Goal: Information Seeking & Learning: Learn about a topic

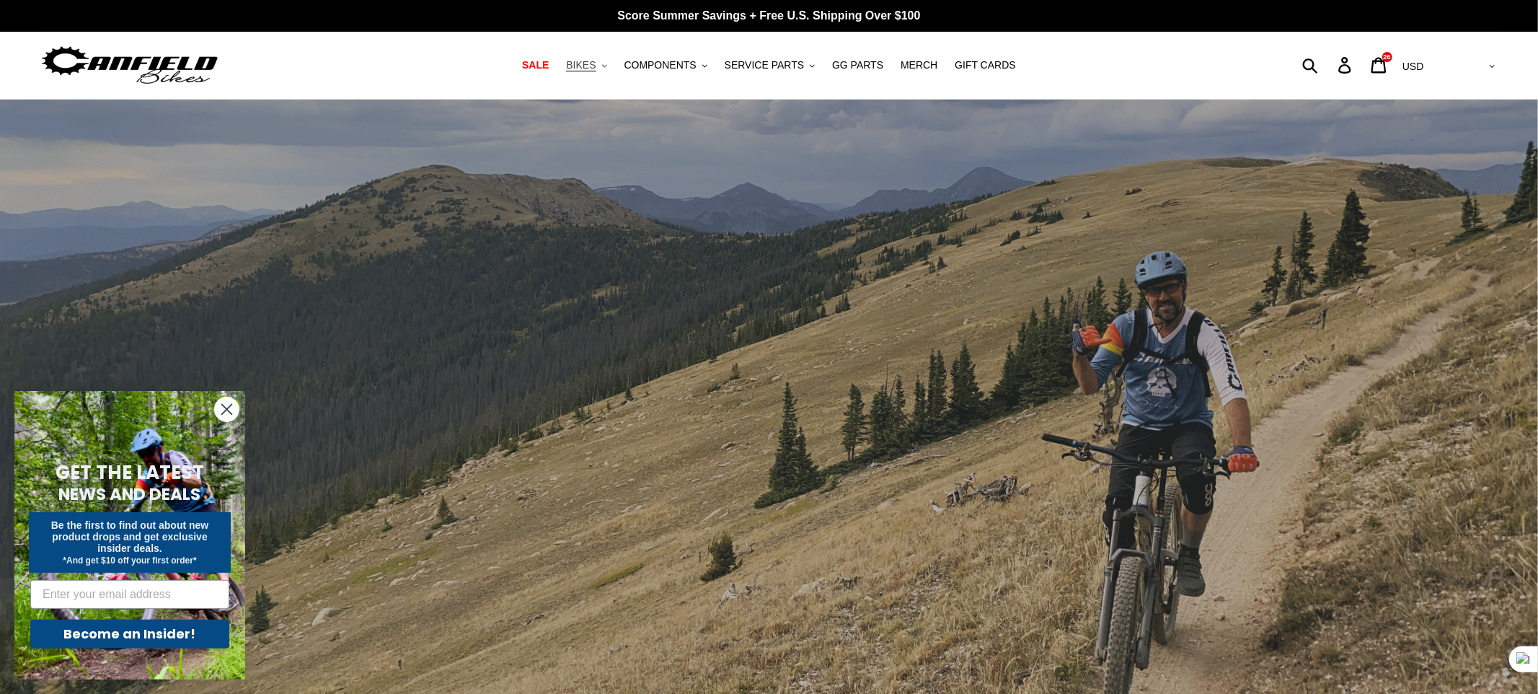
click at [594, 63] on span "BIKES" at bounding box center [581, 65] width 30 height 12
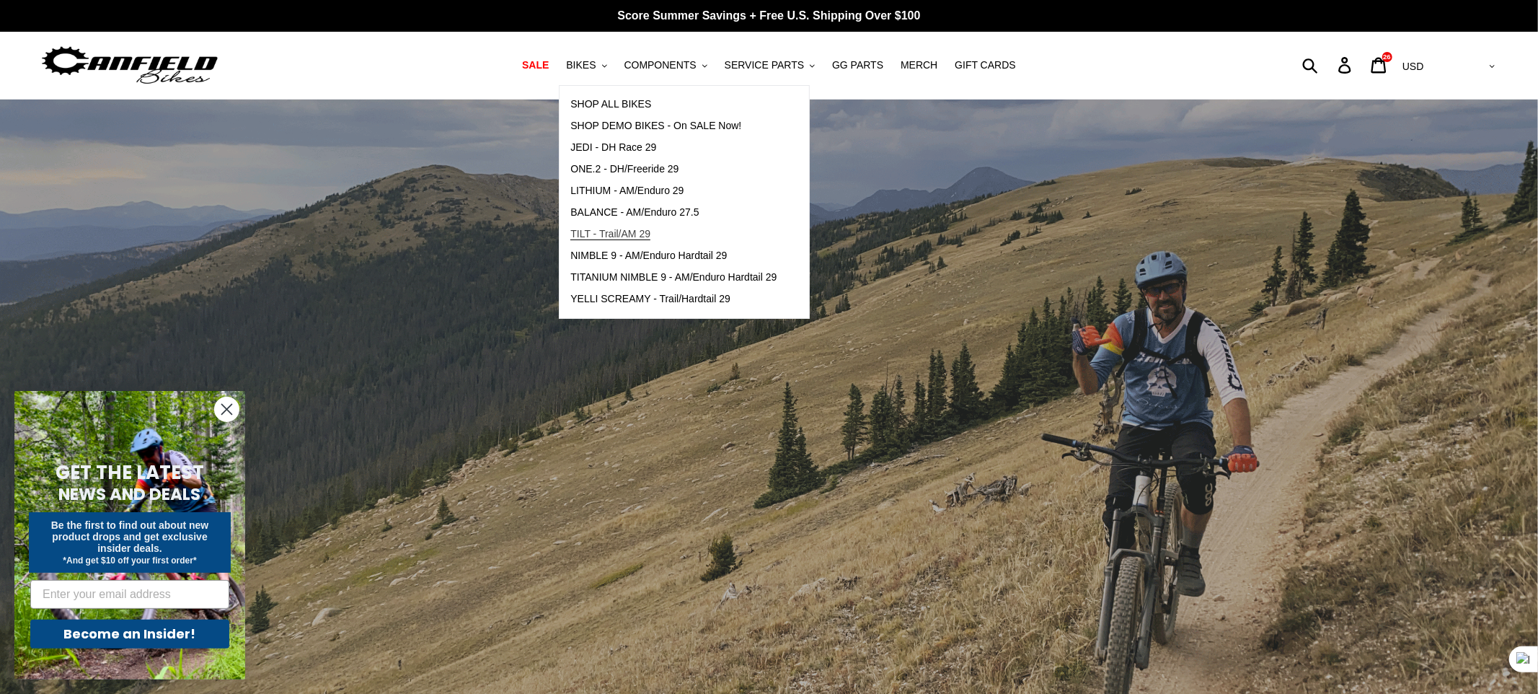
click at [624, 237] on span "TILT - Trail/AM 29" at bounding box center [610, 234] width 80 height 12
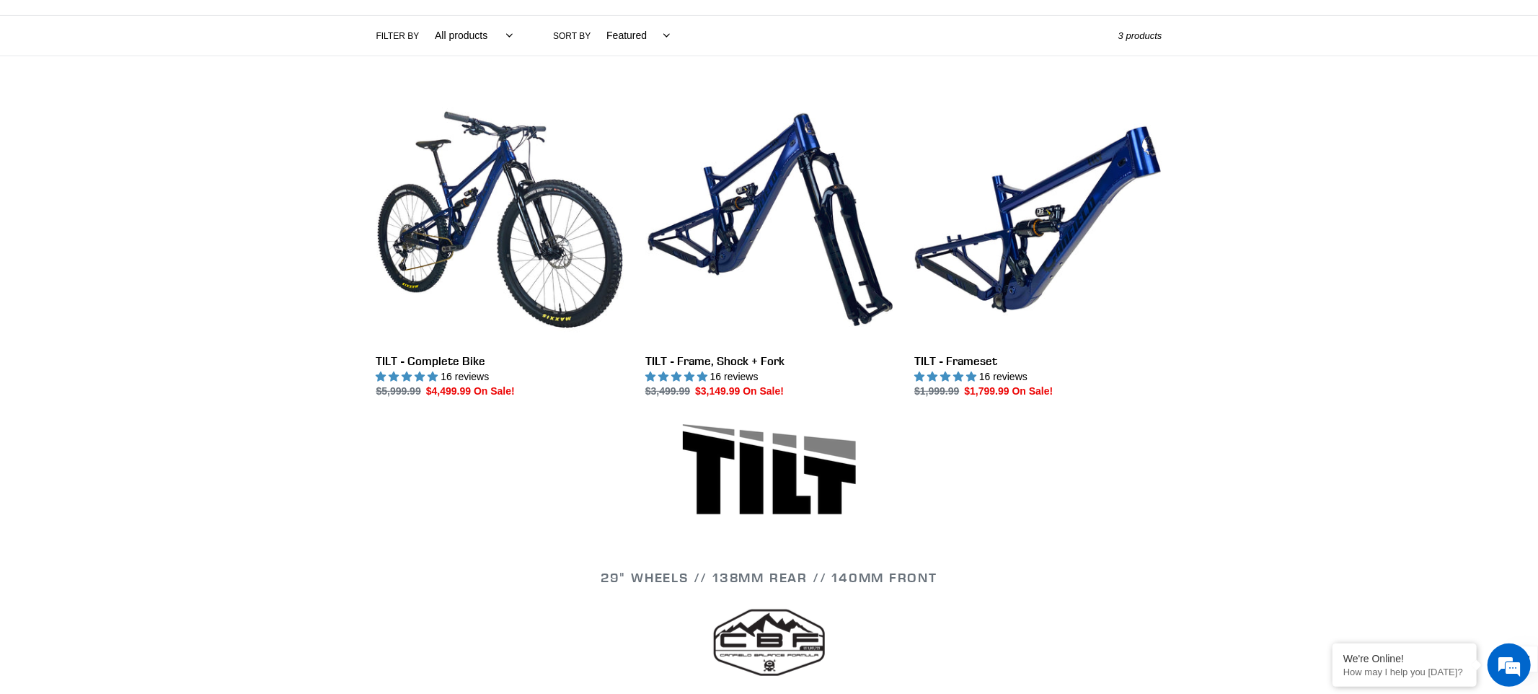
scroll to position [394, 0]
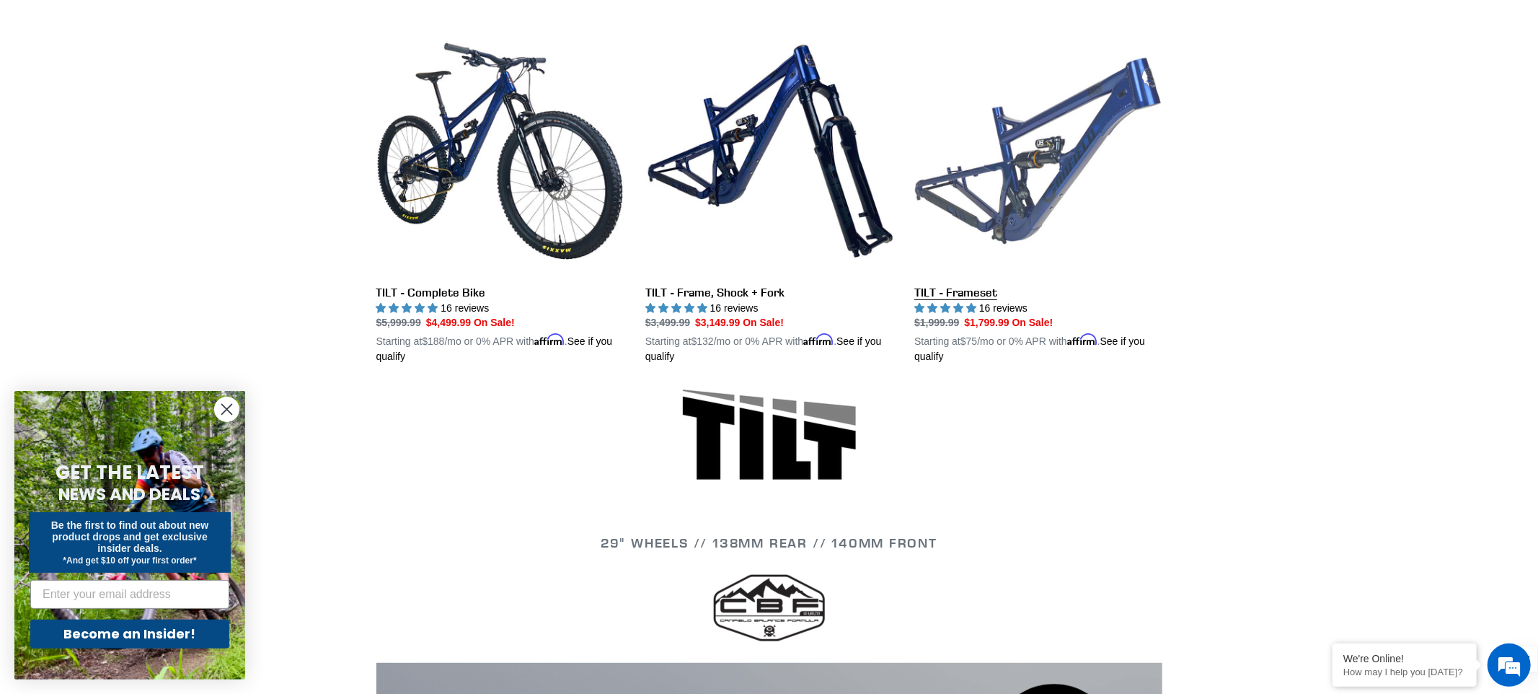
click at [1027, 172] on link "TILT - Frameset" at bounding box center [1037, 195] width 247 height 337
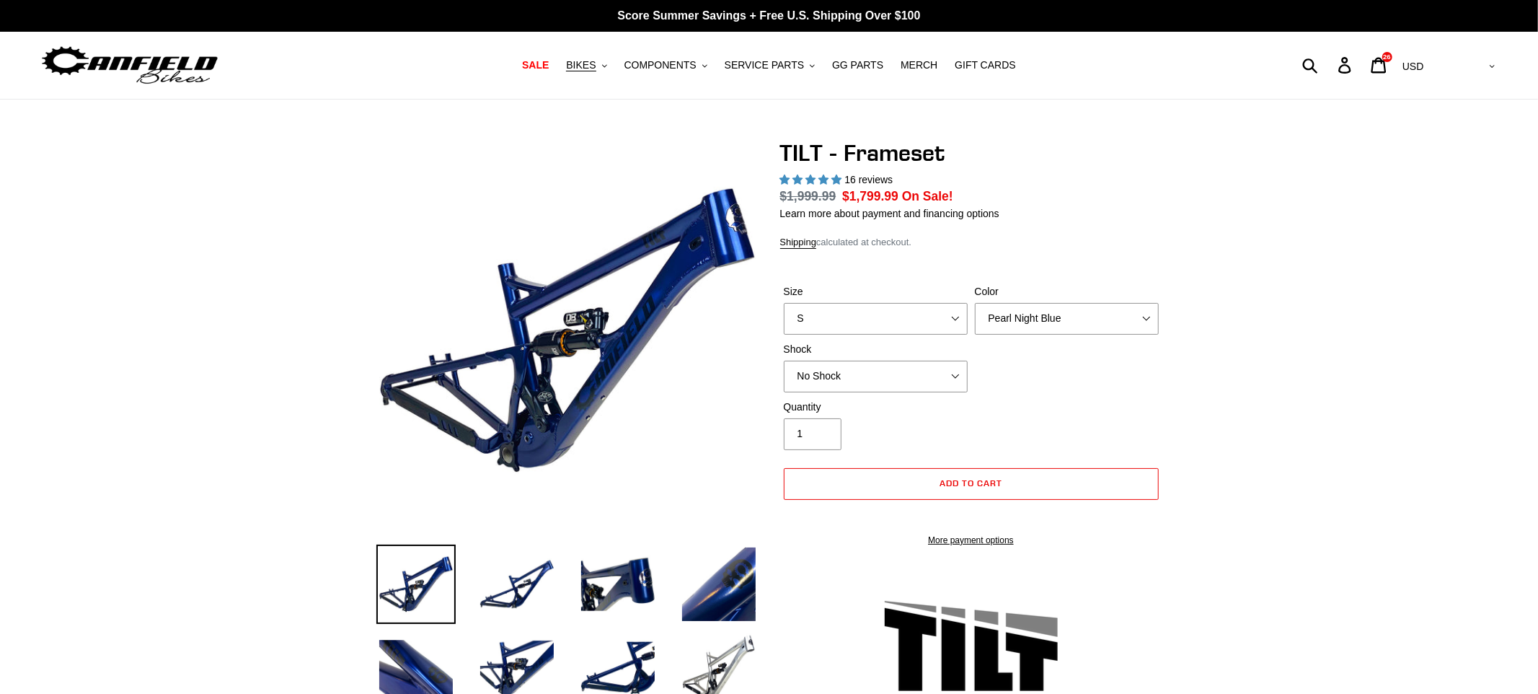
select select "highest-rating"
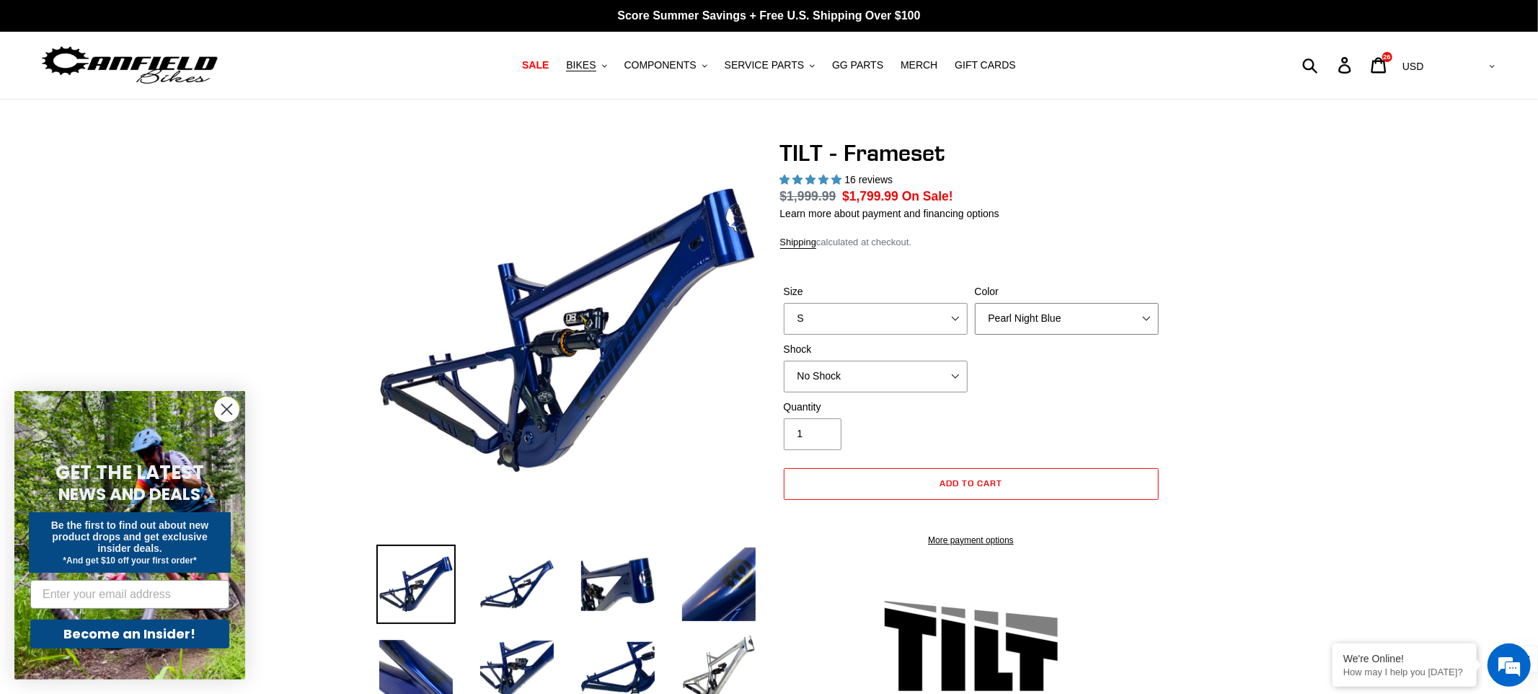
click at [1105, 320] on select "Pearl Night Blue Stealth Silver" at bounding box center [1067, 319] width 184 height 32
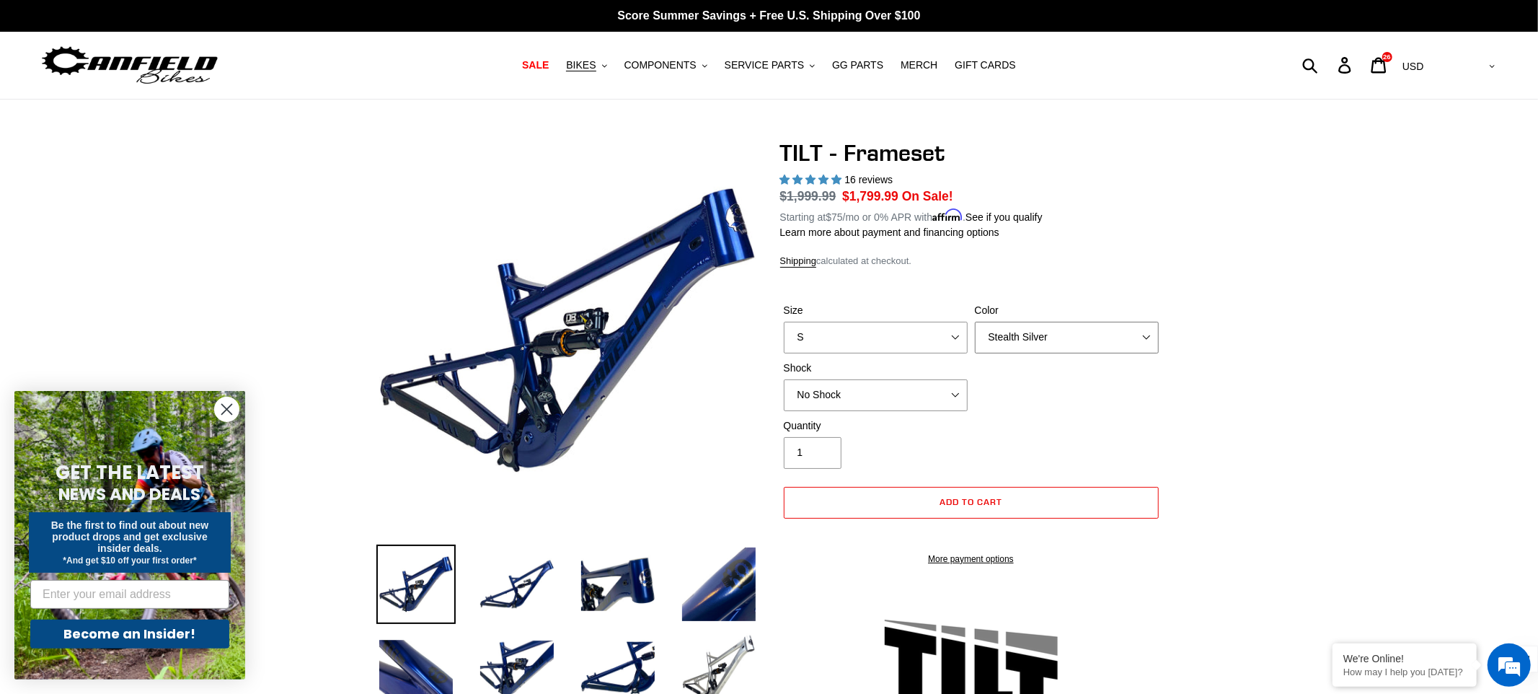
click at [975, 322] on select "Pearl Night Blue Stealth Silver" at bounding box center [1067, 338] width 184 height 32
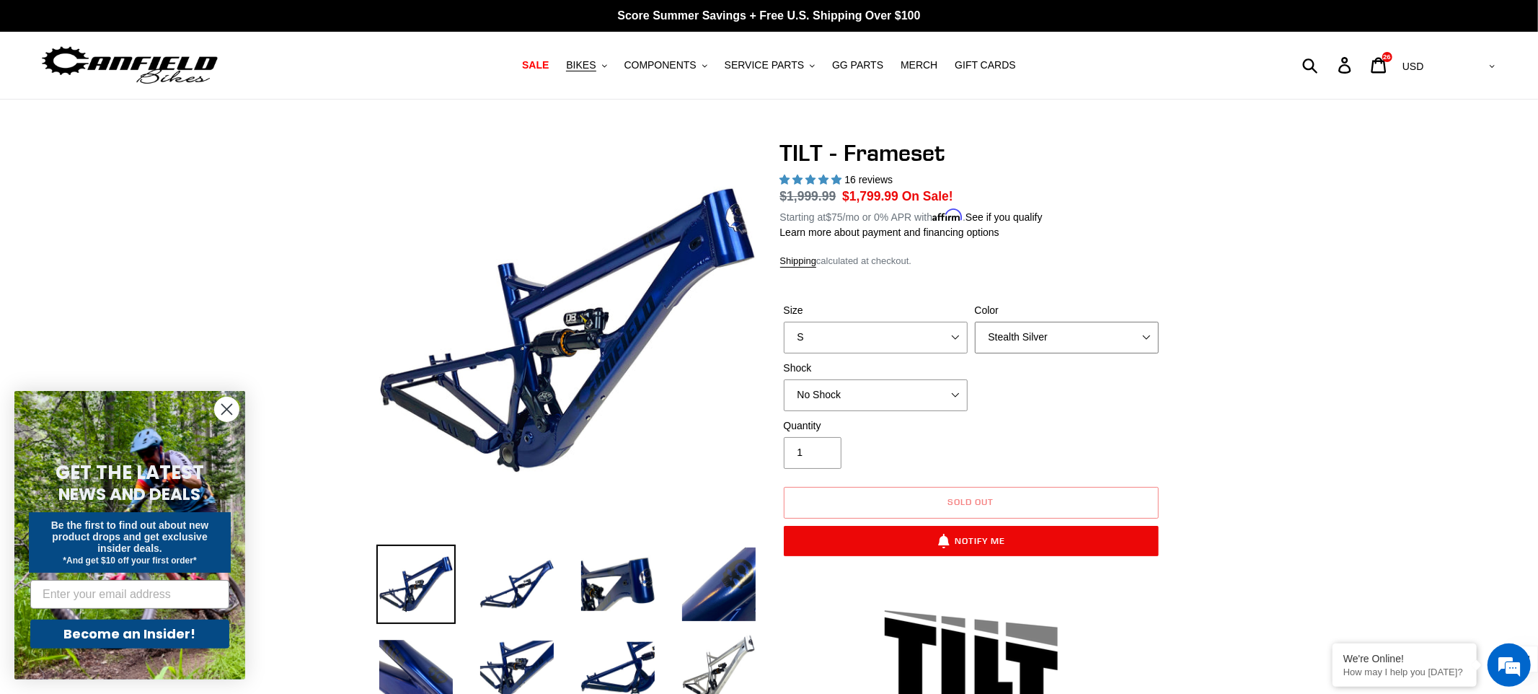
click at [1081, 334] on select "Pearl Night Blue Stealth Silver" at bounding box center [1067, 338] width 184 height 32
select select "Pearl Night Blue"
click at [975, 322] on select "Pearl Night Blue Stealth Silver" at bounding box center [1067, 338] width 184 height 32
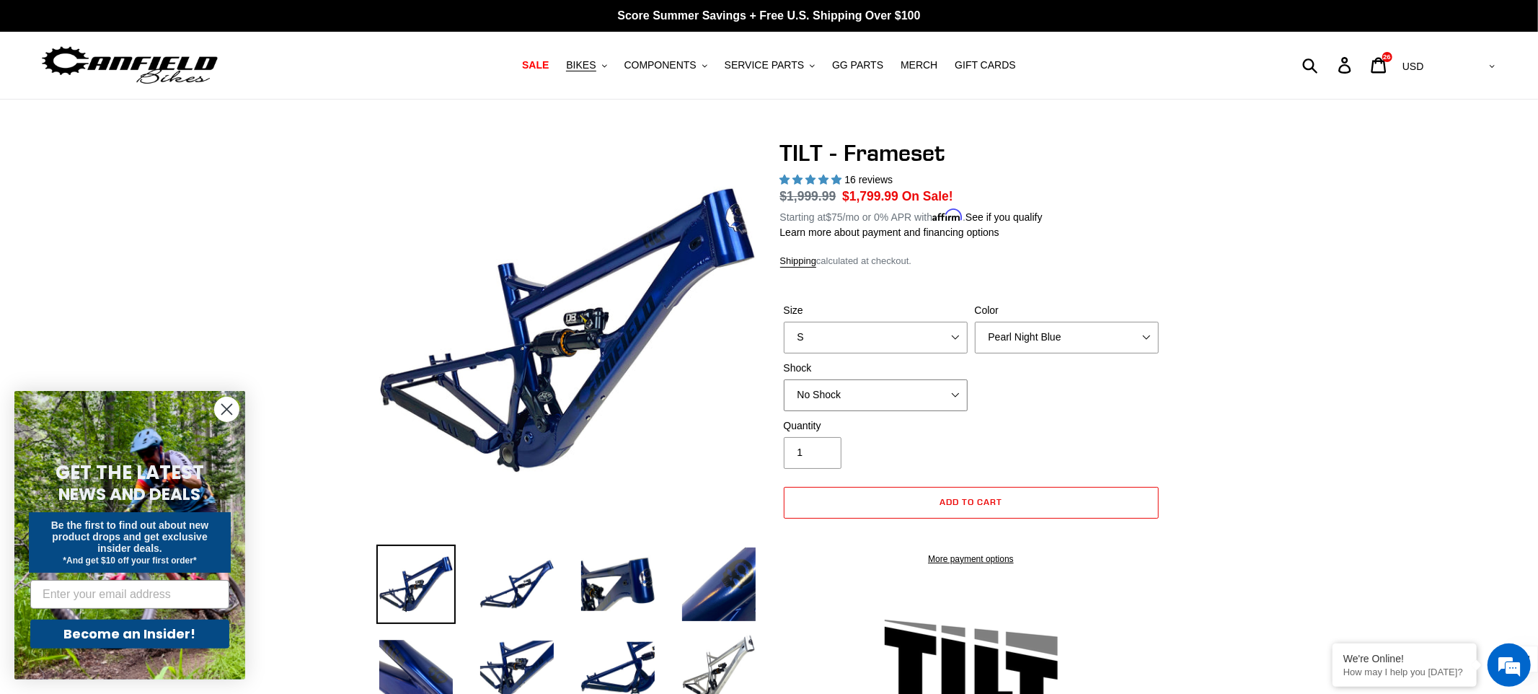
click at [907, 396] on select "No Shock Cane Creek DB Kitsuma Air RockShox Deluxe Ultimate Fox FLOAT X EXT Sto…" at bounding box center [876, 395] width 184 height 32
select select "Fox FLOAT X"
click at [784, 379] on select "No Shock Cane Creek DB Kitsuma Air RockShox Deluxe Ultimate Fox FLOAT X EXT Sto…" at bounding box center [876, 395] width 184 height 32
click at [782, 66] on span "SERVICE PARTS" at bounding box center [764, 65] width 79 height 12
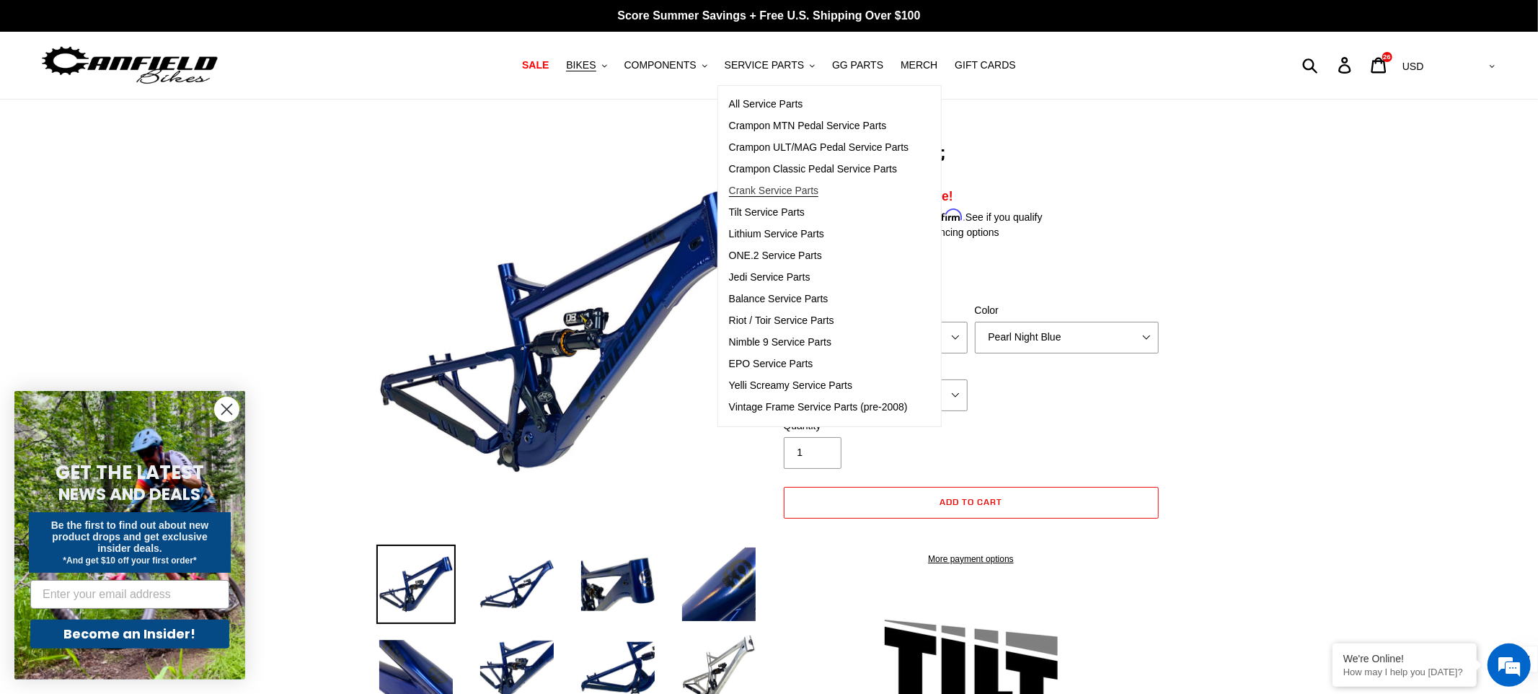
click at [795, 191] on span "Crank Service Parts" at bounding box center [773, 191] width 89 height 12
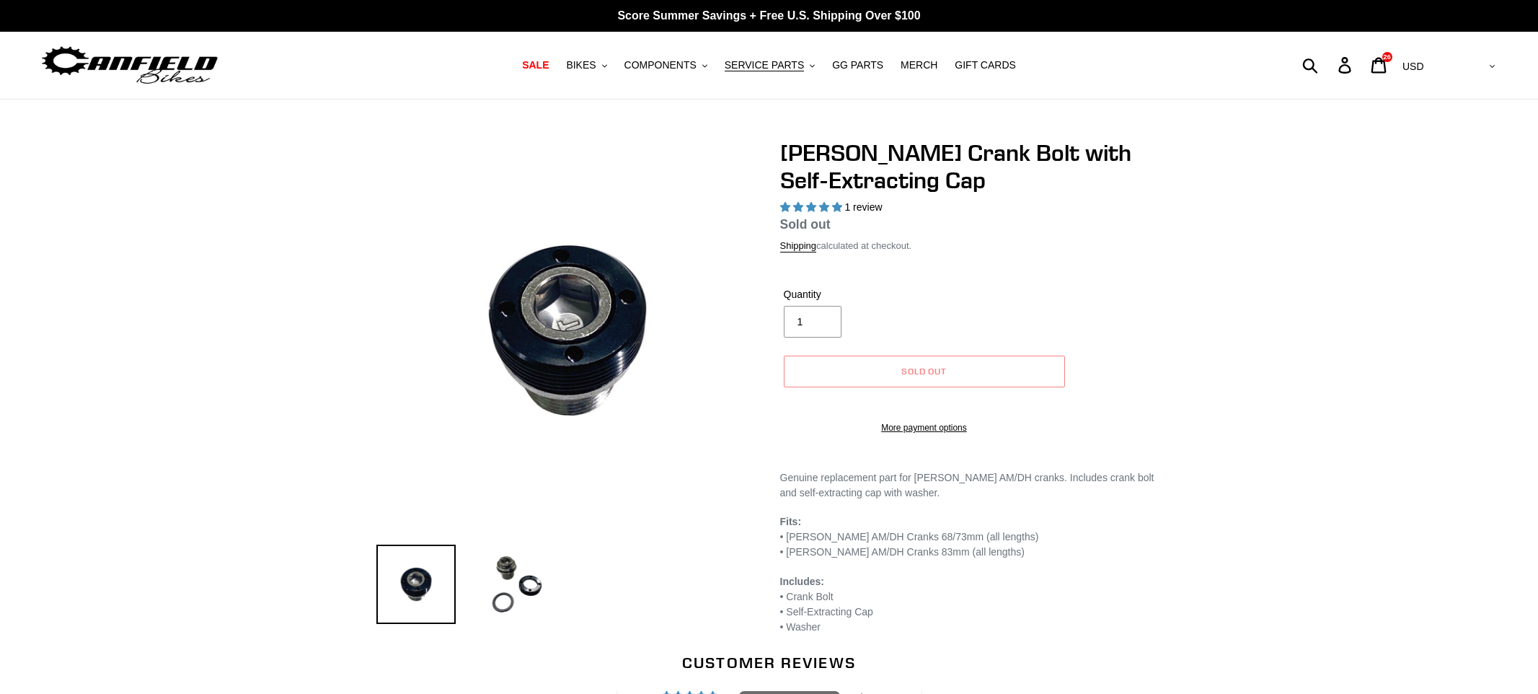
select select "highest-rating"
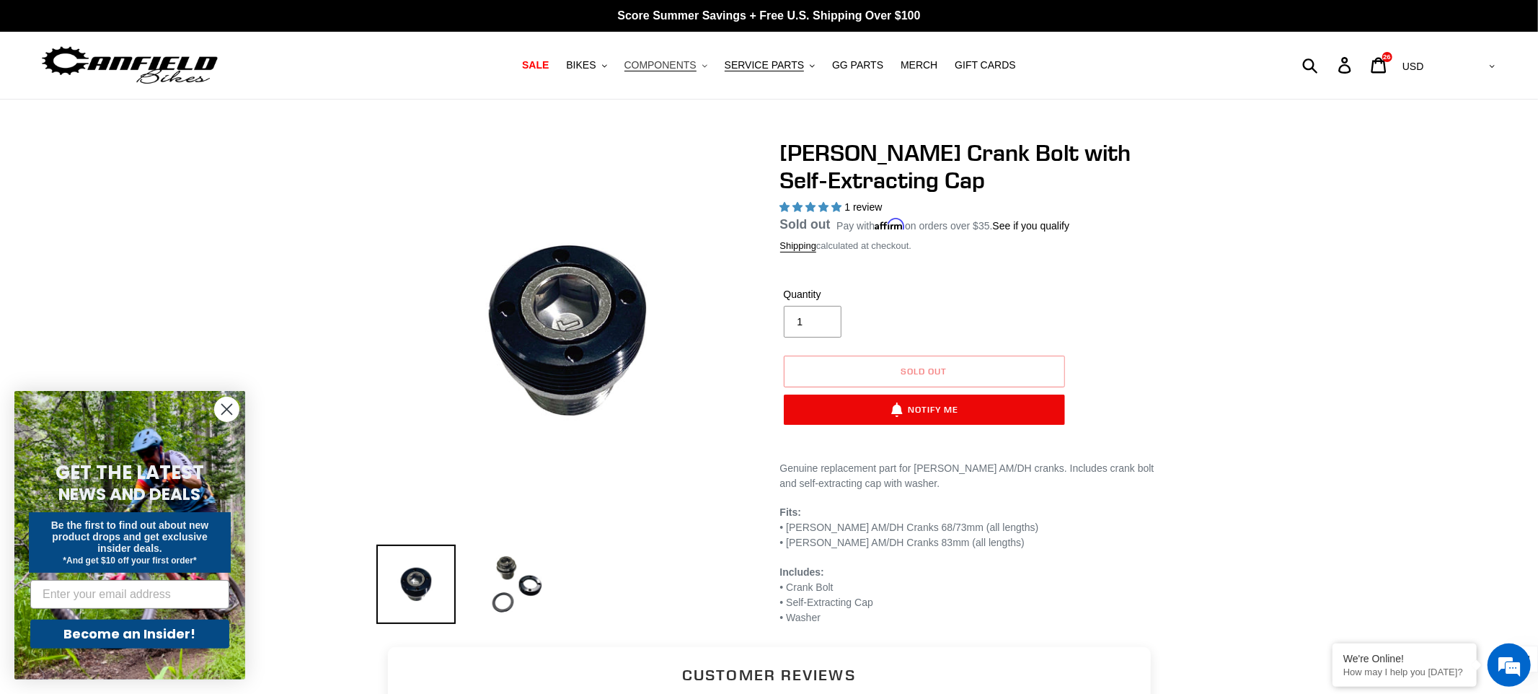
click at [682, 59] on span "COMPONENTS" at bounding box center [660, 65] width 72 height 12
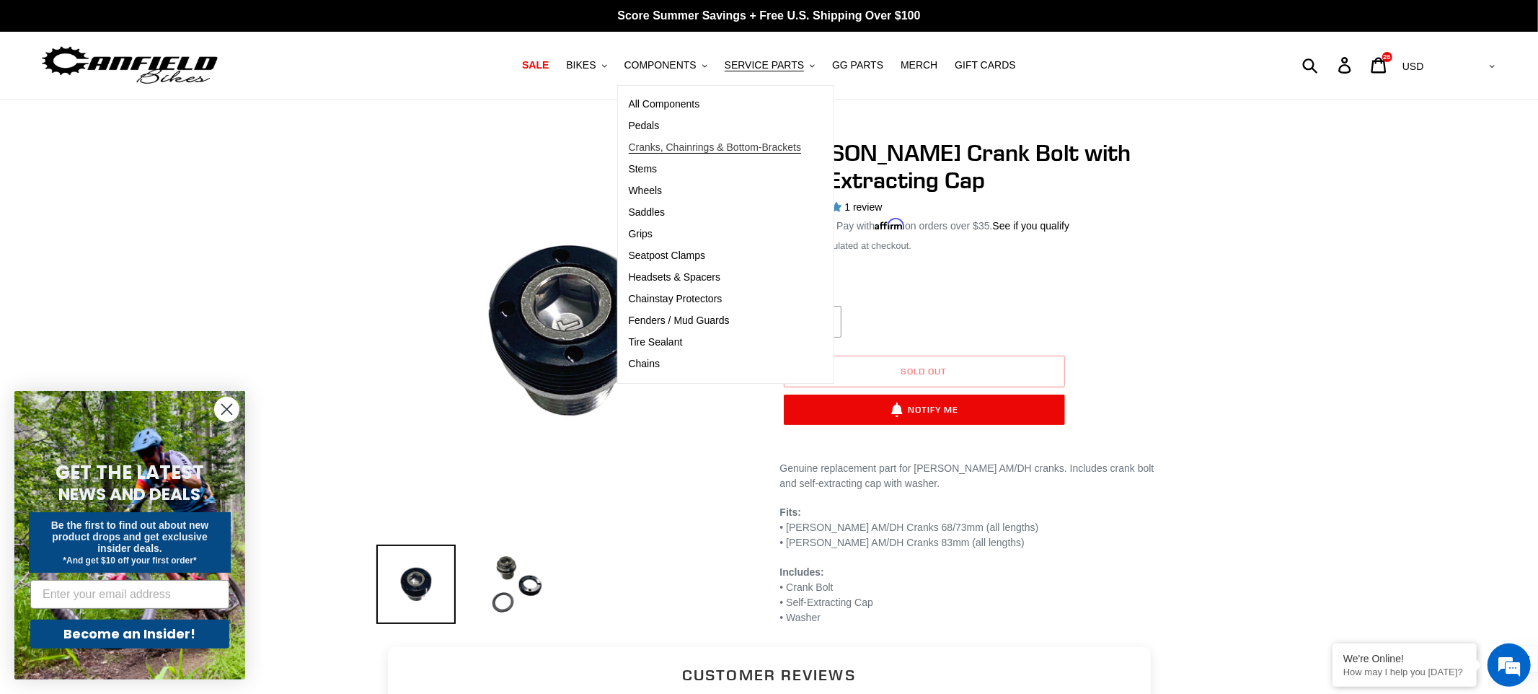
click at [700, 146] on span "Cranks, Chainrings & Bottom-Brackets" at bounding box center [715, 147] width 173 height 12
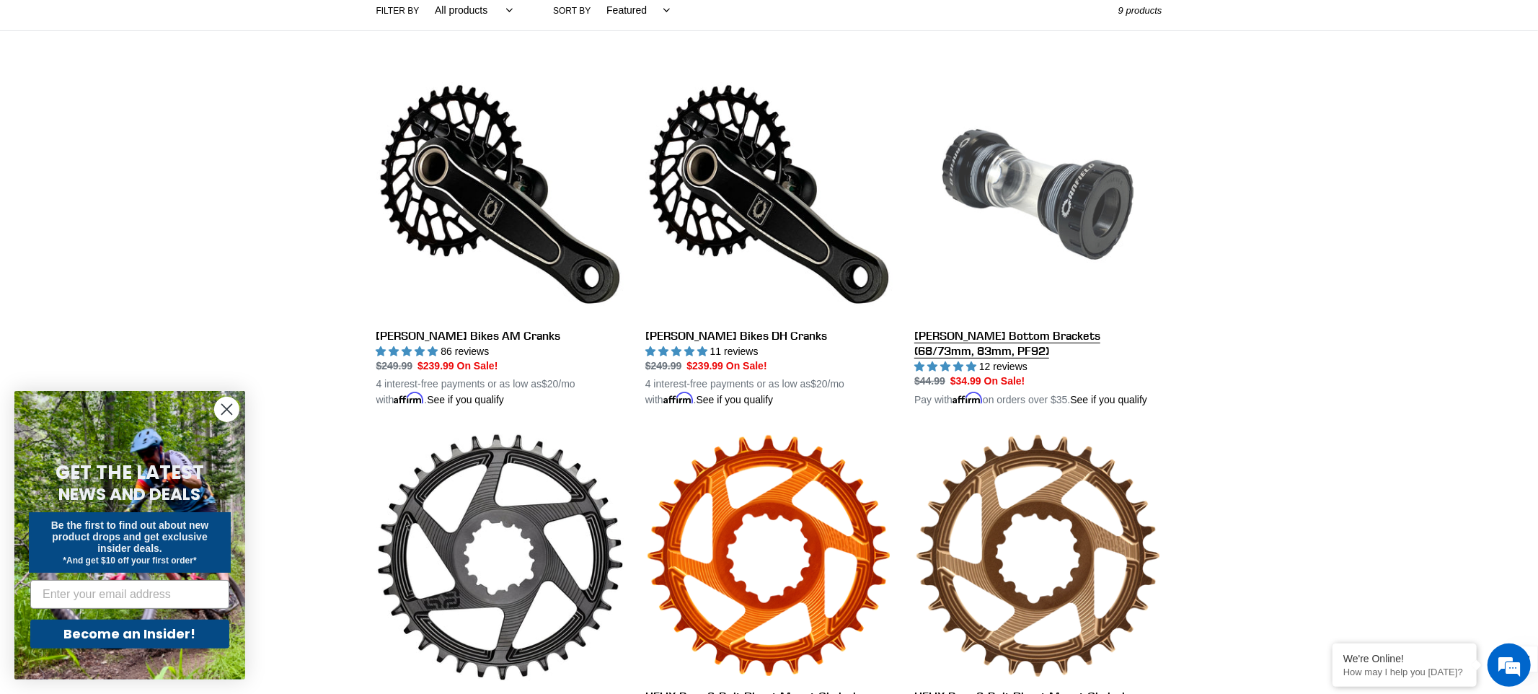
scroll to position [356, 0]
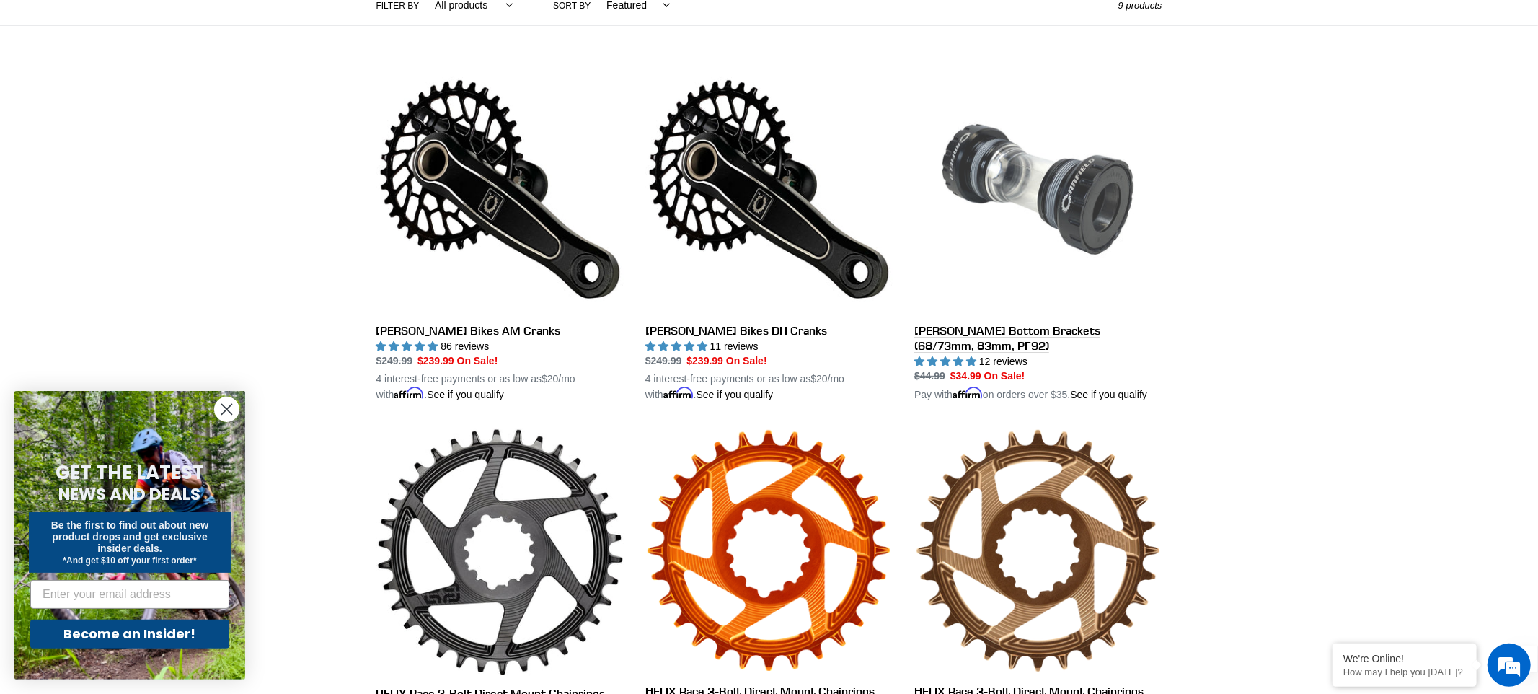
click at [1060, 177] on link "[PERSON_NAME] Bottom Brackets (68/73mm, 83mm, PF92)" at bounding box center [1037, 234] width 247 height 337
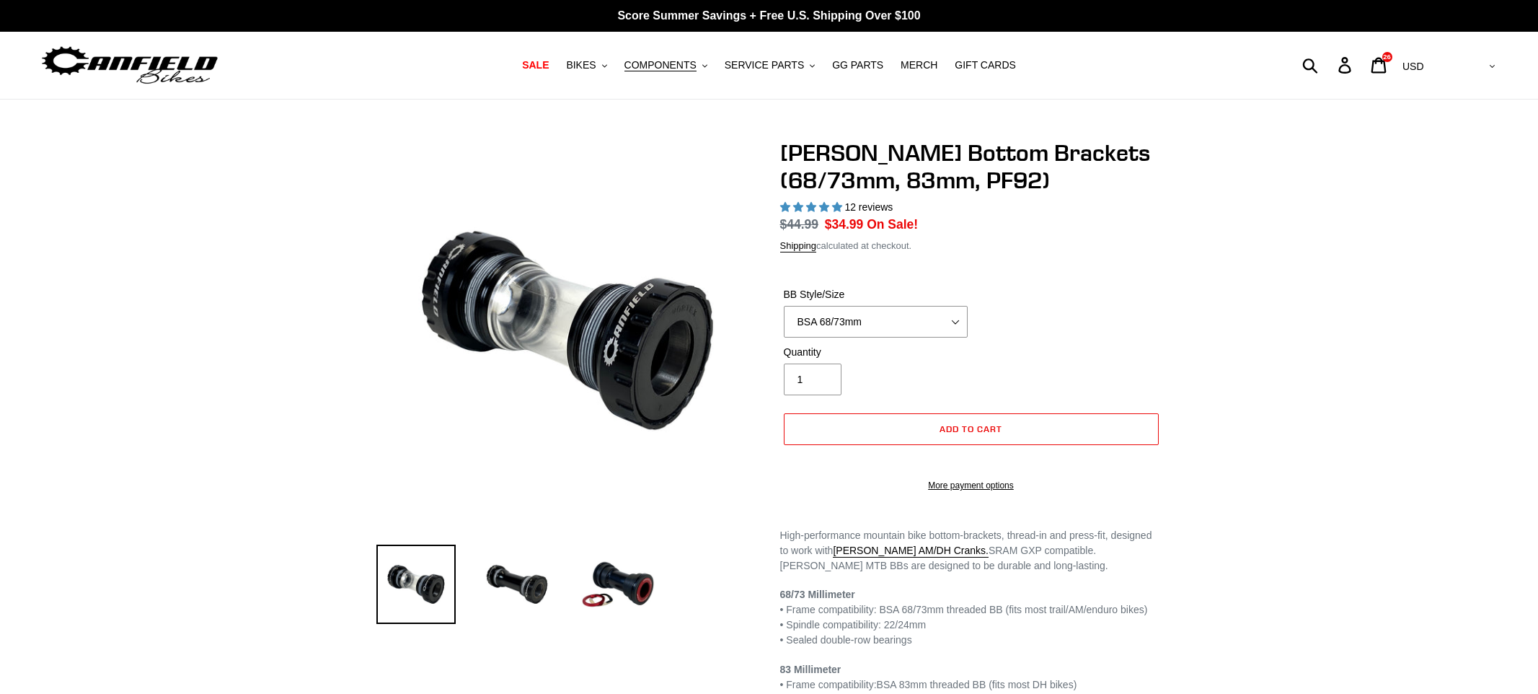
select select "highest-rating"
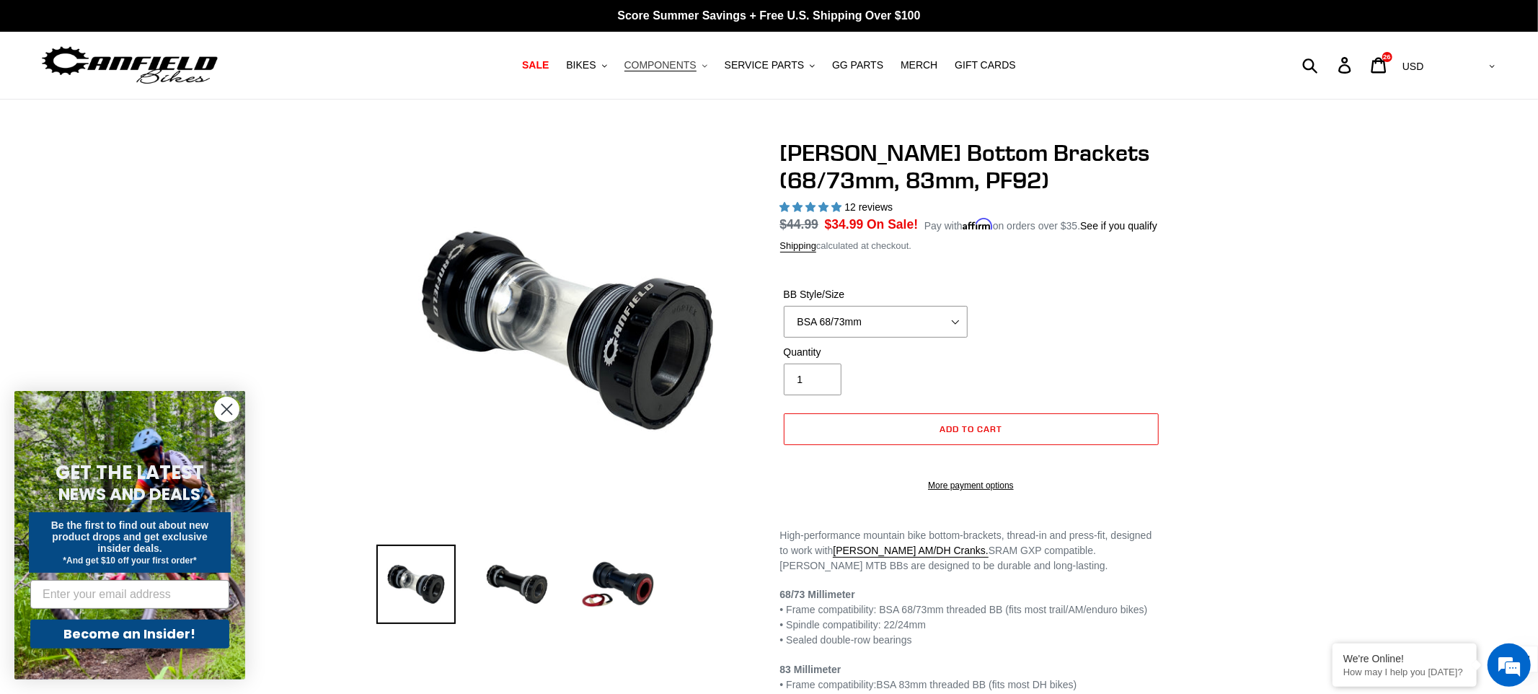
click at [679, 61] on span "COMPONENTS" at bounding box center [660, 65] width 72 height 12
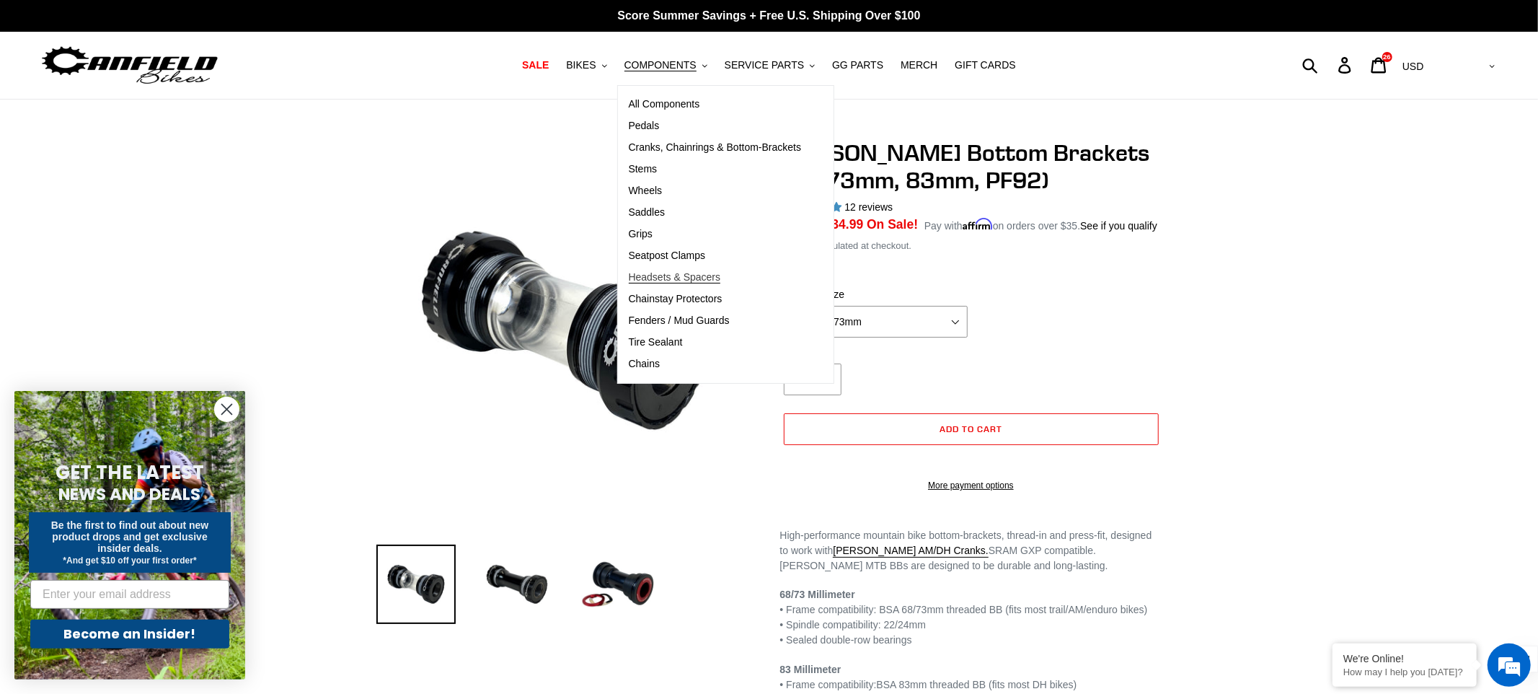
click at [674, 273] on span "Headsets & Spacers" at bounding box center [675, 277] width 92 height 12
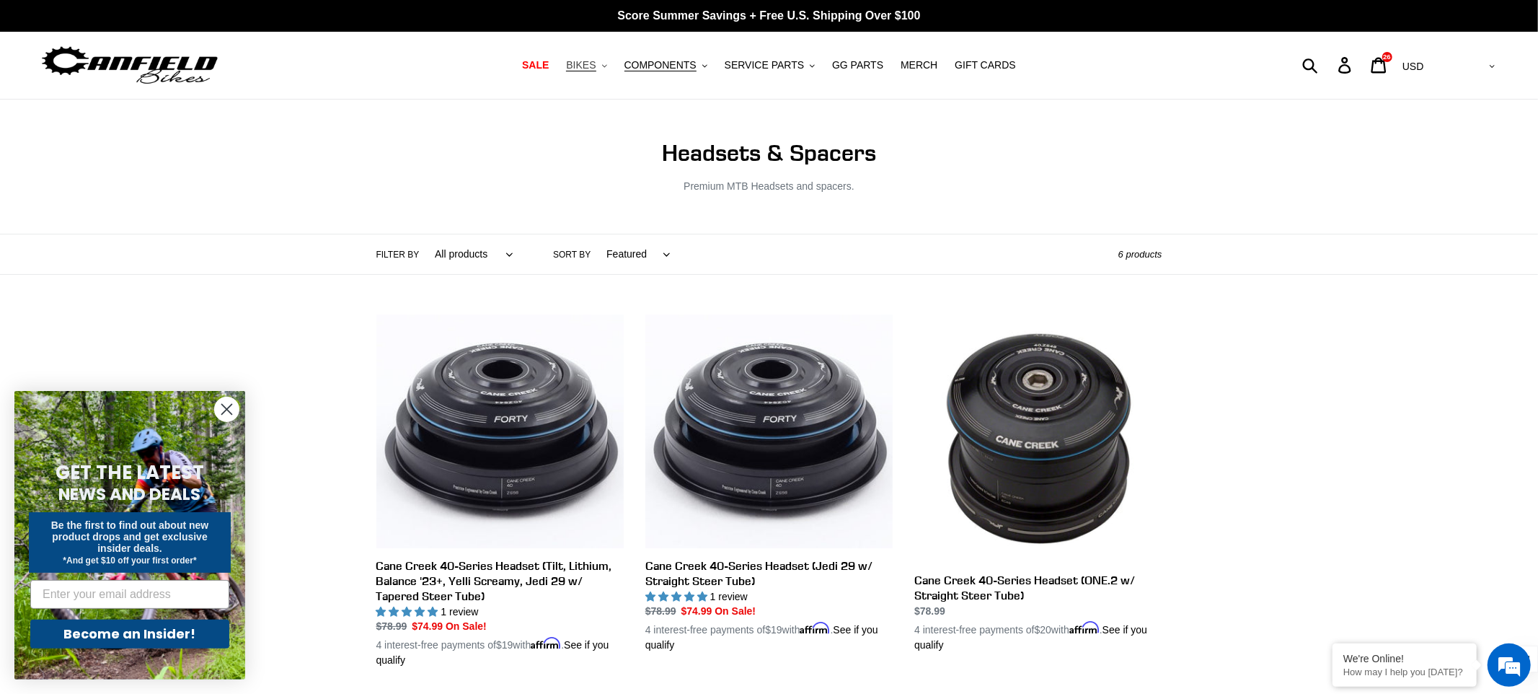
click at [594, 61] on span "BIKES" at bounding box center [581, 65] width 30 height 12
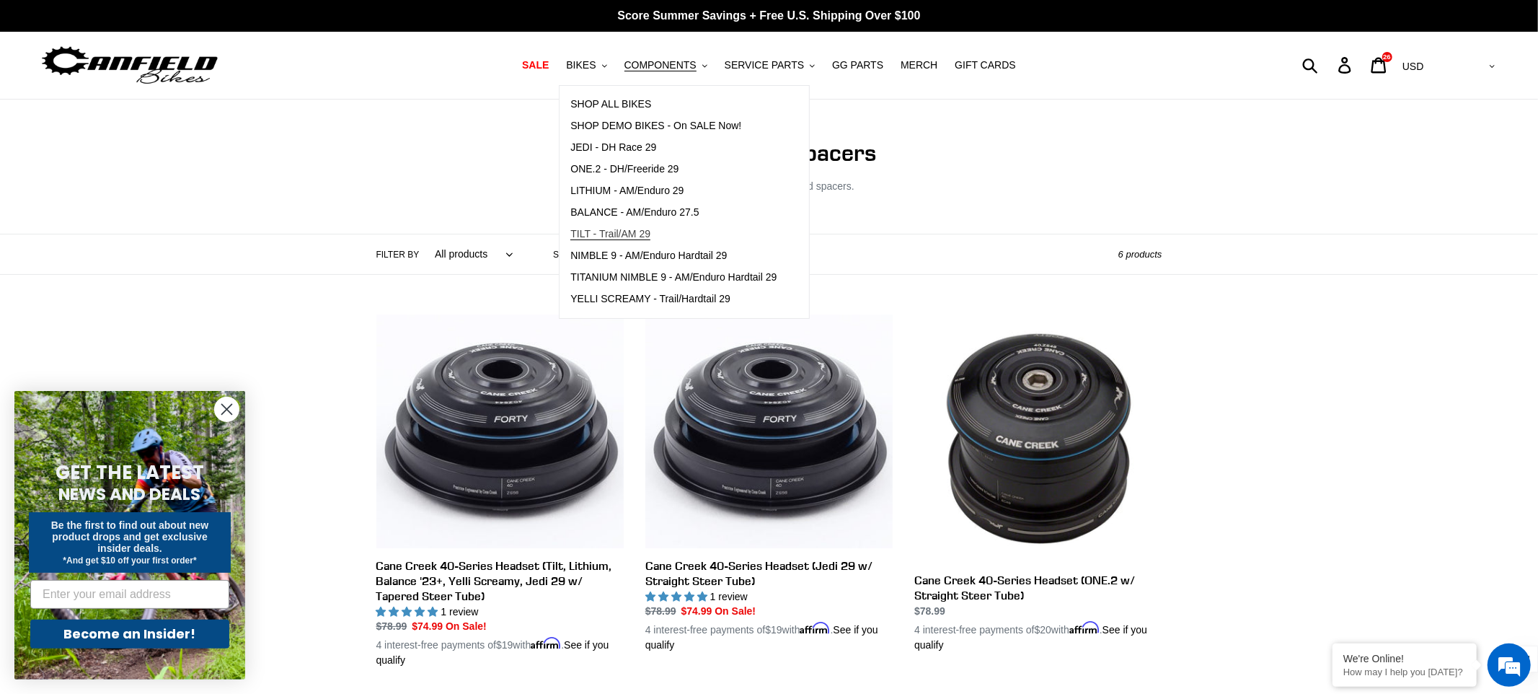
click at [624, 231] on span "TILT - Trail/AM 29" at bounding box center [610, 234] width 80 height 12
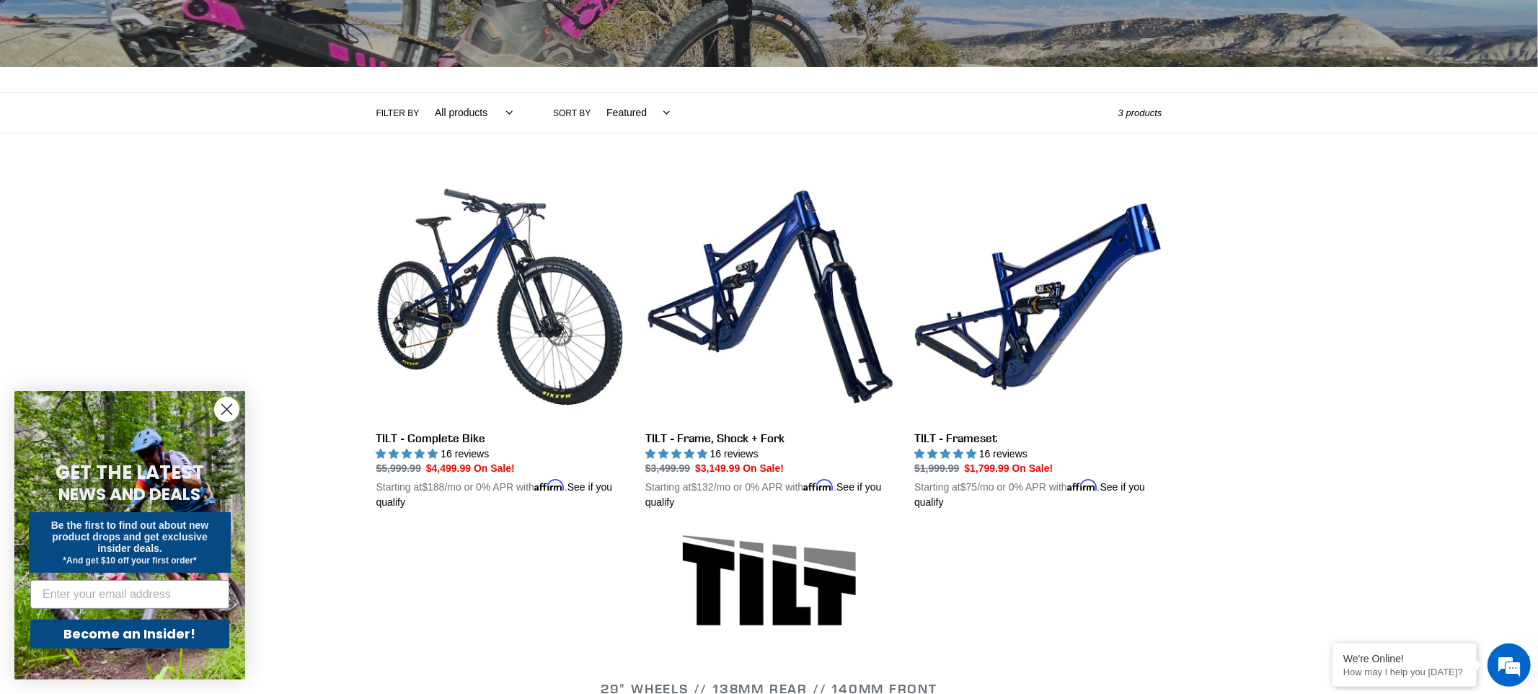
scroll to position [381, 0]
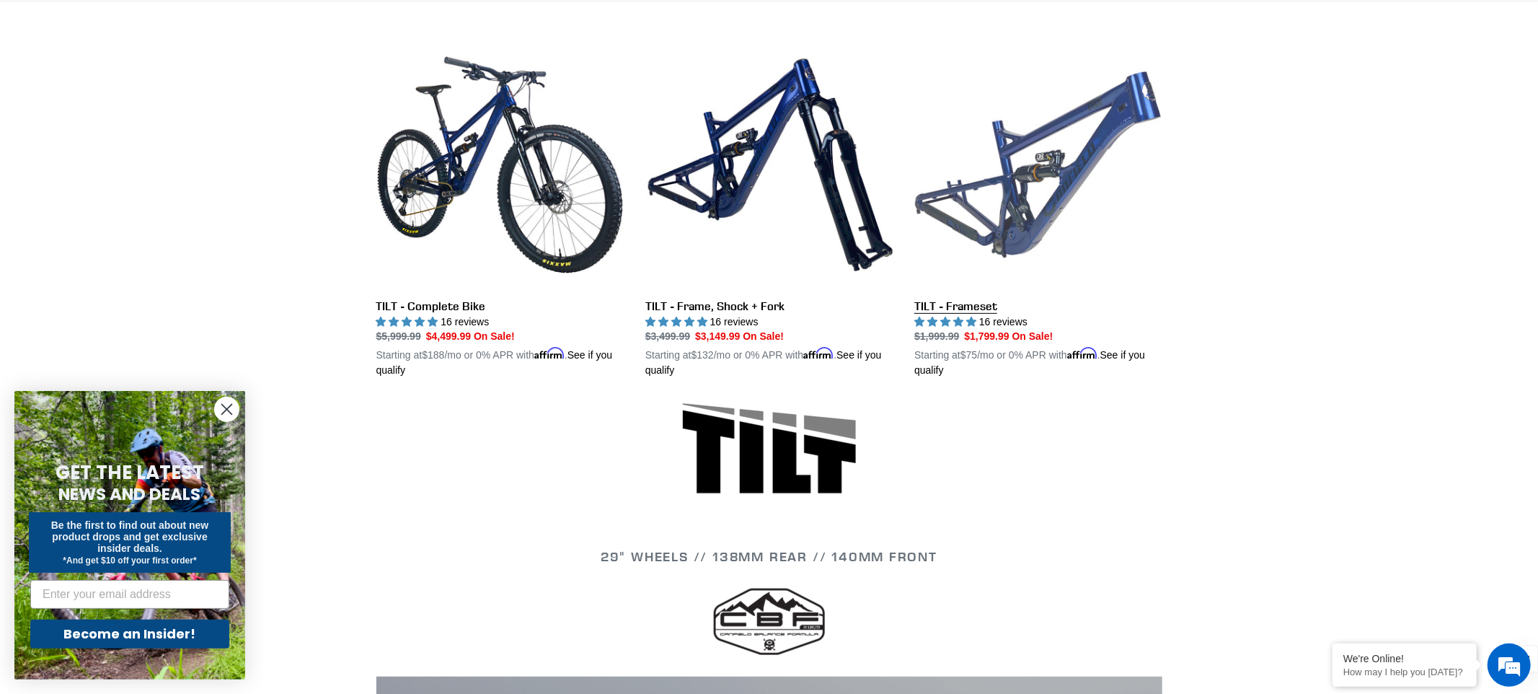
click at [1076, 171] on link "TILT - Frameset" at bounding box center [1037, 209] width 247 height 337
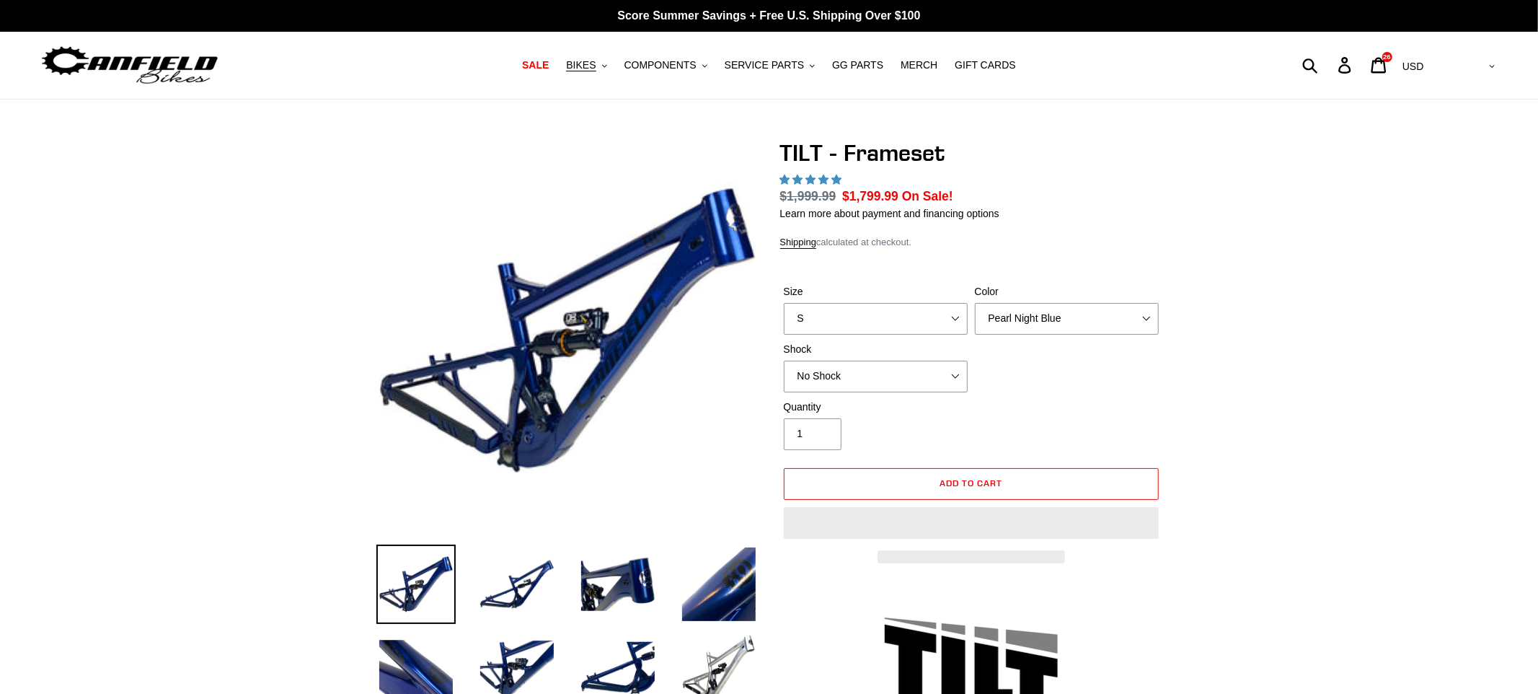
select select "highest-rating"
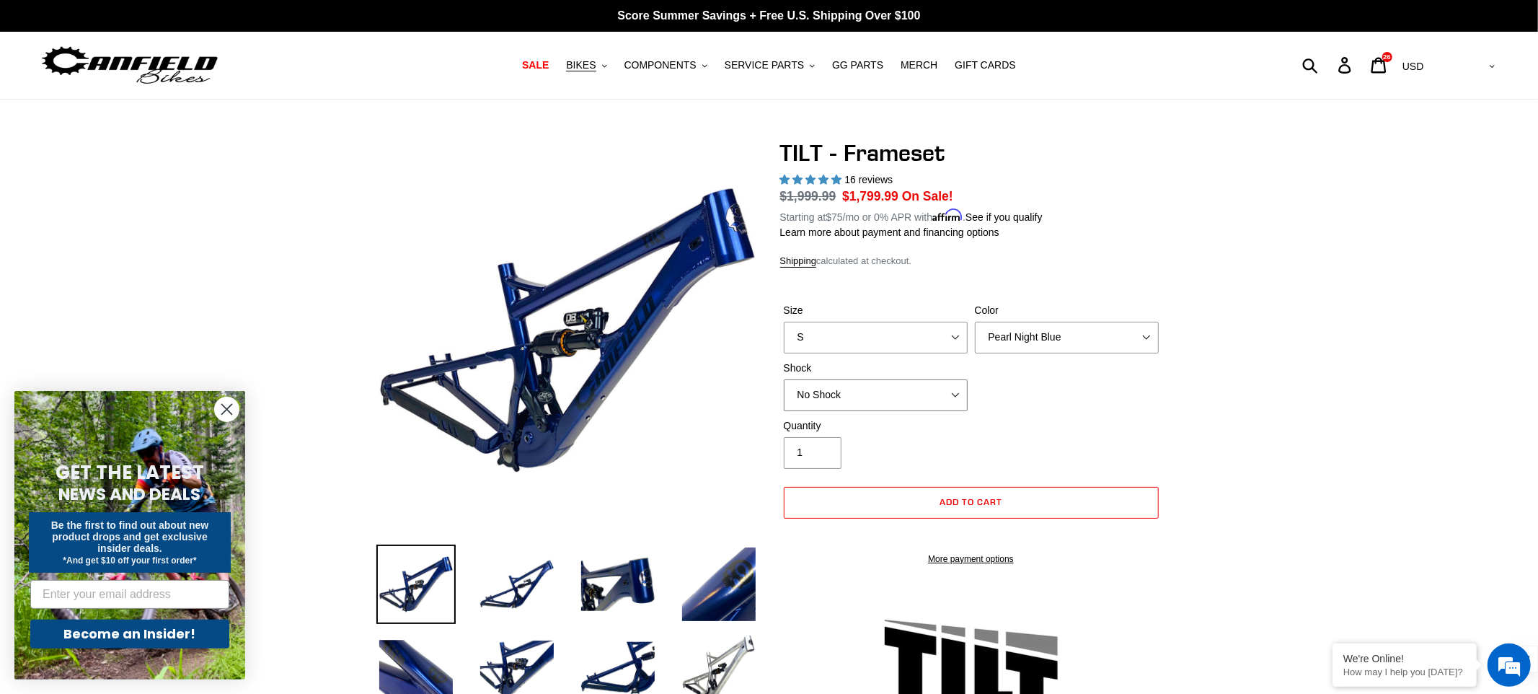
click at [922, 394] on select "No Shock Cane Creek DB Kitsuma Air RockShox Deluxe Ultimate Fox FLOAT X EXT Sto…" at bounding box center [876, 395] width 184 height 32
select select "Fox FLOAT X"
click at [784, 379] on select "No Shock Cane Creek DB Kitsuma Air RockShox Deluxe Ultimate Fox FLOAT X EXT Sto…" at bounding box center [876, 395] width 184 height 32
drag, startPoint x: 855, startPoint y: 194, endPoint x: 909, endPoint y: 196, distance: 54.1
click at [909, 196] on dd "$2,339.99 On Sale!" at bounding box center [897, 196] width 111 height 19
